Goal: Task Accomplishment & Management: Manage account settings

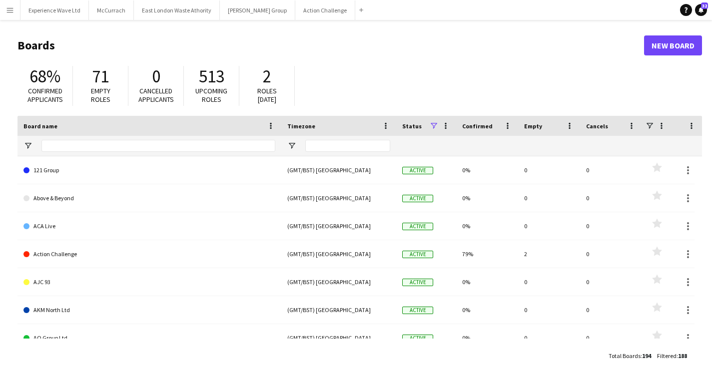
click at [8, 11] on app-icon "Menu" at bounding box center [10, 10] width 8 height 8
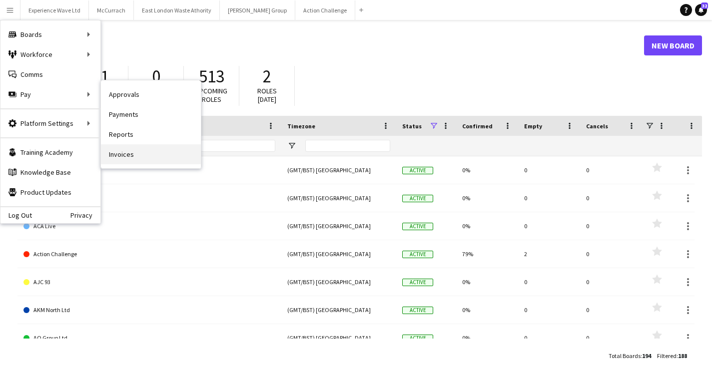
click at [138, 147] on link "Invoices" at bounding box center [151, 154] width 100 height 20
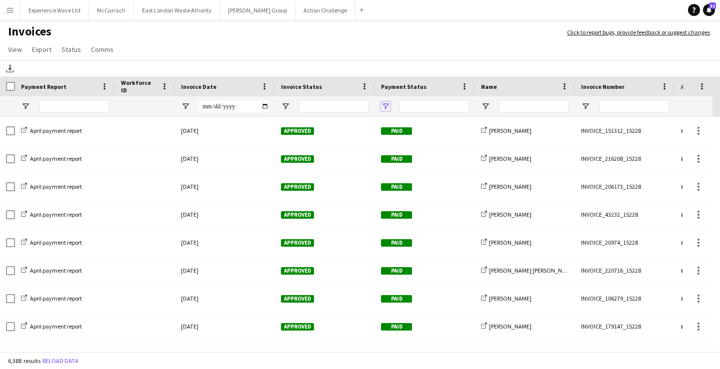
click at [387, 105] on span "Open Filter Menu" at bounding box center [385, 106] width 9 height 9
type input "**********"
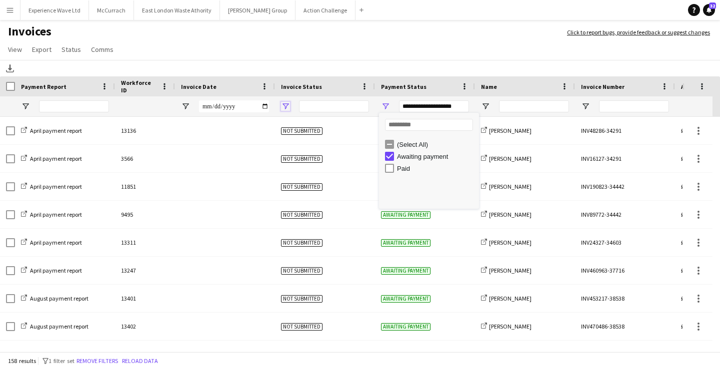
click at [286, 109] on span "Open Filter Menu" at bounding box center [285, 106] width 9 height 9
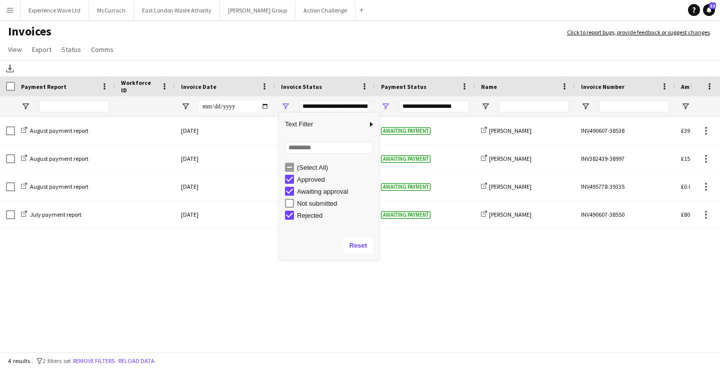
click at [372, 48] on app-page-menu "View Customise view Customise filters Reset Filters Reset View Reset All Export…" at bounding box center [360, 50] width 720 height 19
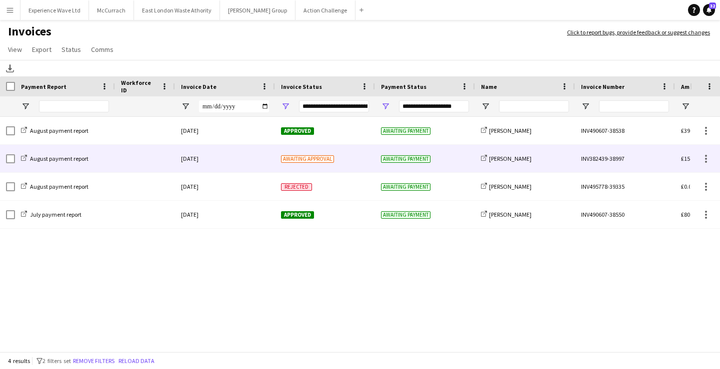
click at [313, 161] on span "Awaiting approval" at bounding box center [307, 158] width 53 height 7
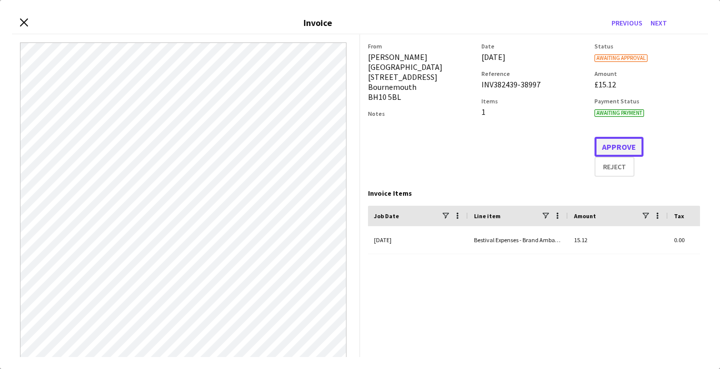
click at [615, 143] on button "Approve" at bounding box center [618, 147] width 49 height 20
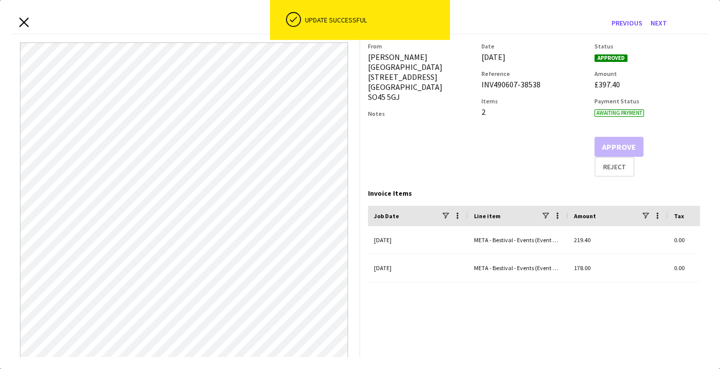
click at [25, 21] on icon at bounding box center [23, 21] width 9 height 9
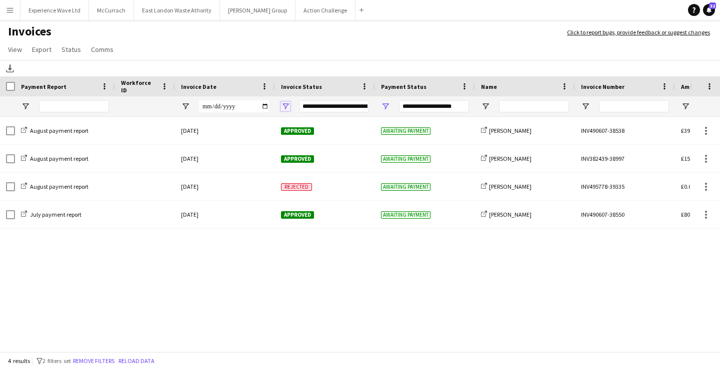
click at [282, 107] on span "Open Filter Menu" at bounding box center [285, 106] width 9 height 9
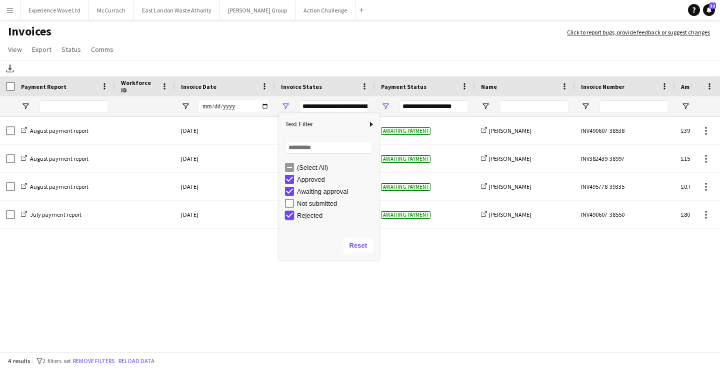
type input "**********"
click at [434, 240] on div "August payment report [DATE] Approved Awaiting payment share-external-link-1 [P…" at bounding box center [345, 231] width 690 height 229
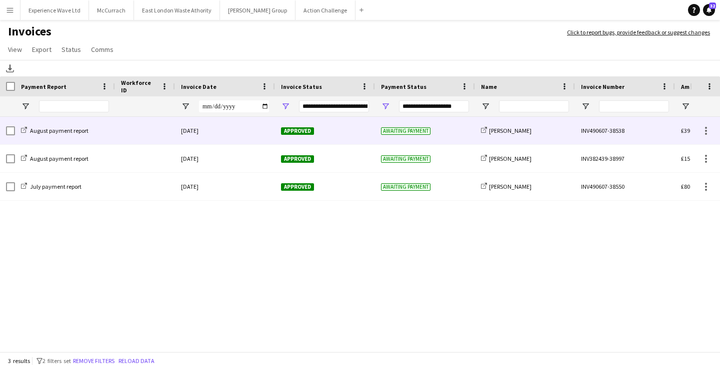
click at [15, 130] on div "August payment report" at bounding box center [65, 130] width 100 height 27
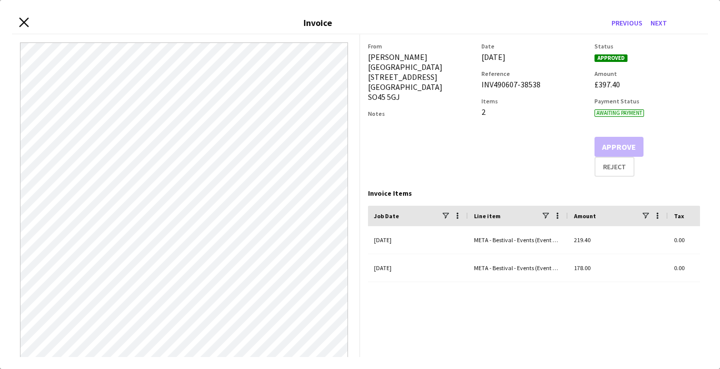
click at [24, 20] on icon "Close invoice dialog" at bounding box center [23, 21] width 9 height 9
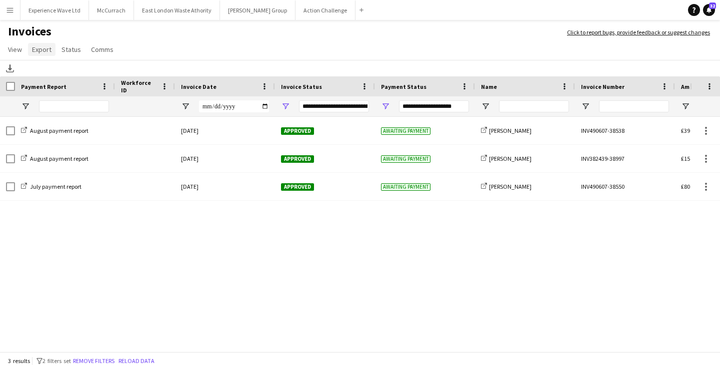
click at [47, 51] on span "Export" at bounding box center [41, 49] width 19 height 9
click at [219, 52] on app-page-menu "View Customise view Customise filters Reset Filters Reset View Reset All Export…" at bounding box center [360, 50] width 720 height 19
